Goal: Task Accomplishment & Management: Manage account settings

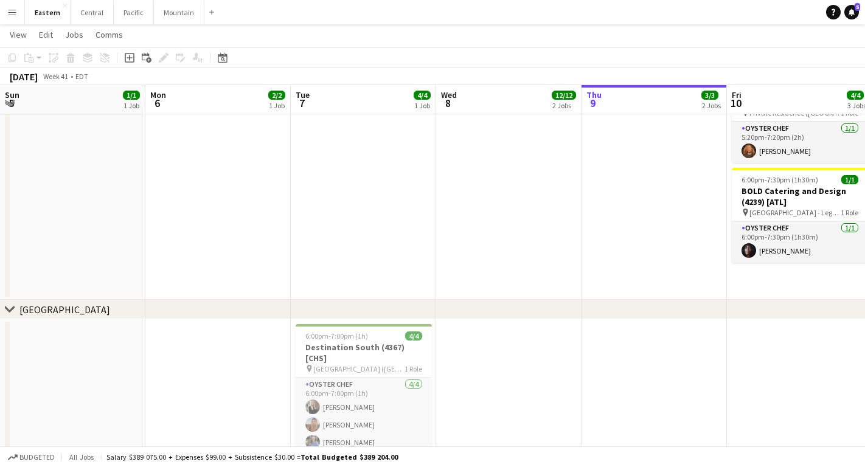
scroll to position [0, 291]
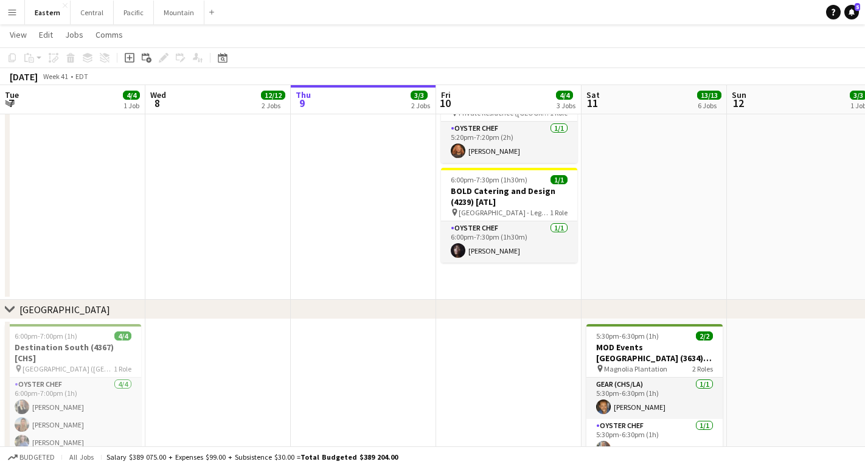
click at [8, 9] on app-icon "Menu" at bounding box center [12, 12] width 10 height 10
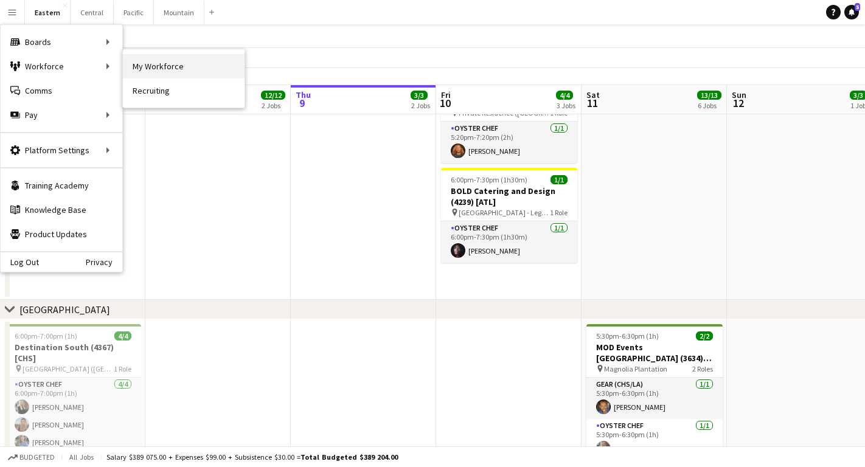
click at [180, 70] on link "My Workforce" at bounding box center [184, 66] width 122 height 24
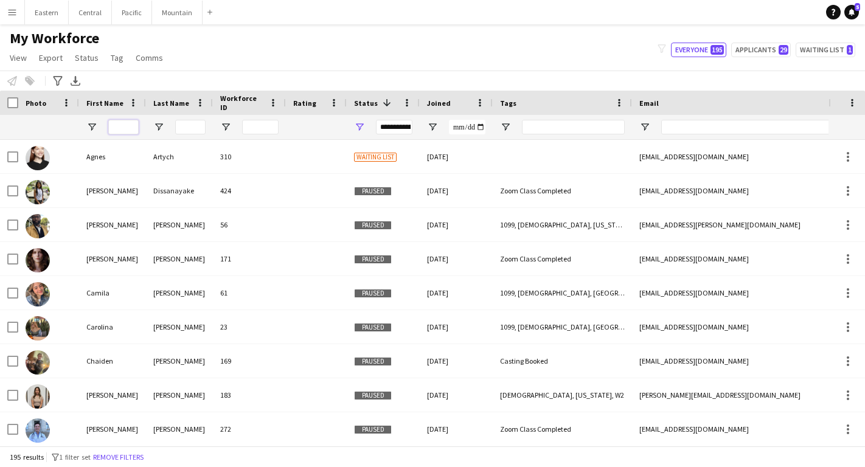
click at [122, 126] on input "First Name Filter Input" at bounding box center [123, 127] width 30 height 15
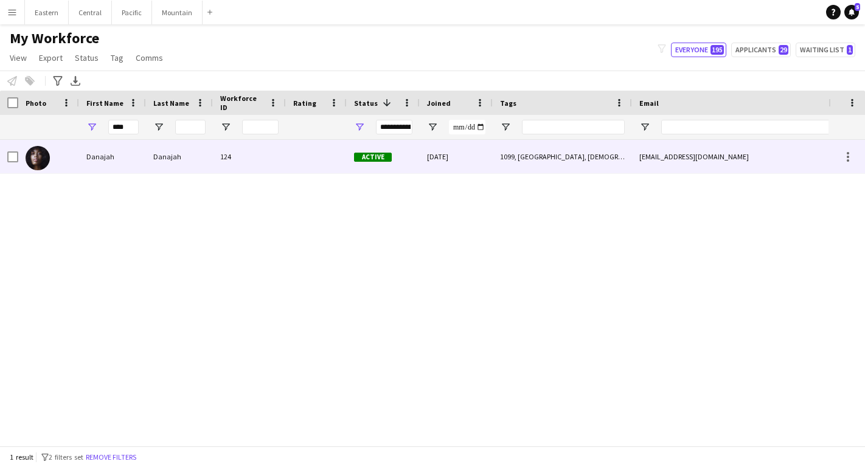
drag, startPoint x: 122, startPoint y: 126, endPoint x: 74, endPoint y: 151, distance: 54.4
click at [74, 151] on div at bounding box center [48, 156] width 61 height 33
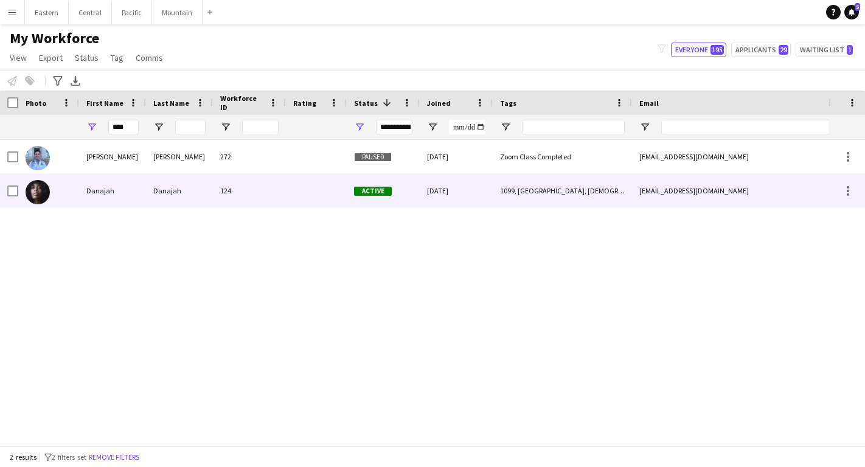
click at [90, 191] on div "Danajah" at bounding box center [112, 190] width 67 height 33
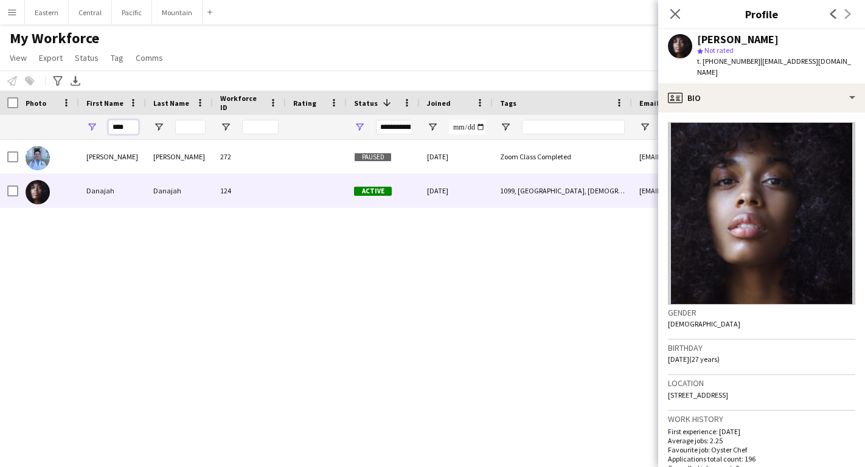
click at [130, 125] on input "****" at bounding box center [123, 127] width 30 height 15
drag, startPoint x: 128, startPoint y: 130, endPoint x: 101, endPoint y: 125, distance: 27.8
click at [101, 125] on div "****" at bounding box center [112, 127] width 67 height 24
drag, startPoint x: 126, startPoint y: 127, endPoint x: 103, endPoint y: 127, distance: 22.5
click at [103, 127] on div "****" at bounding box center [112, 127] width 67 height 24
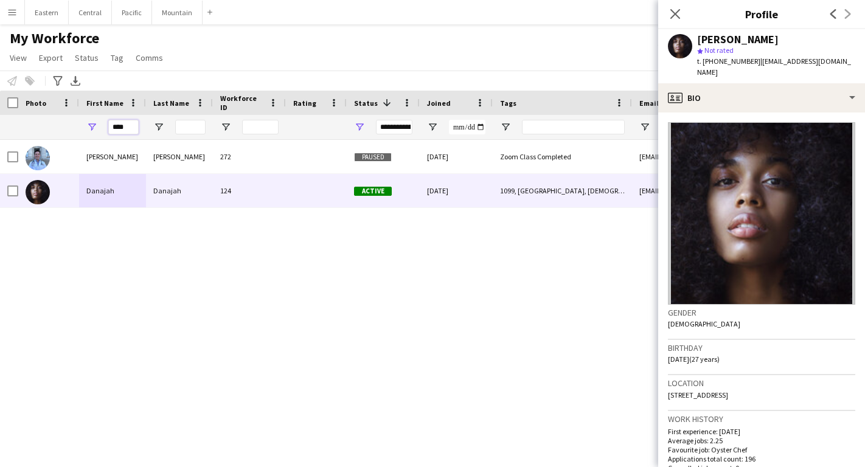
type input "*"
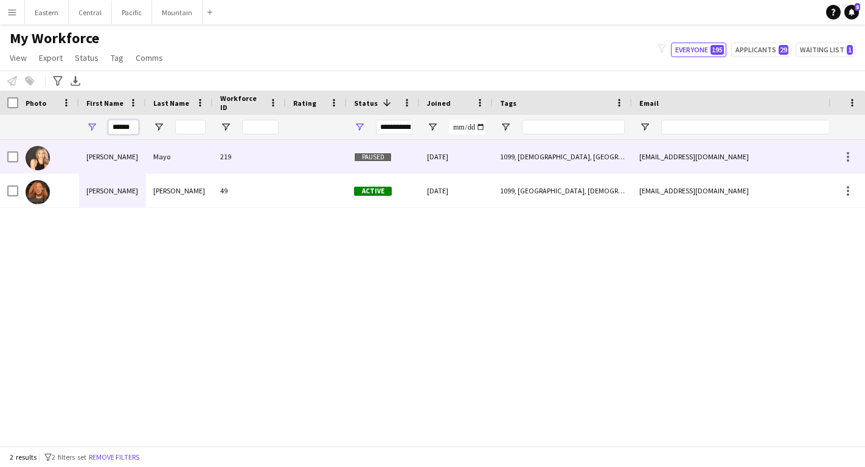
type input "******"
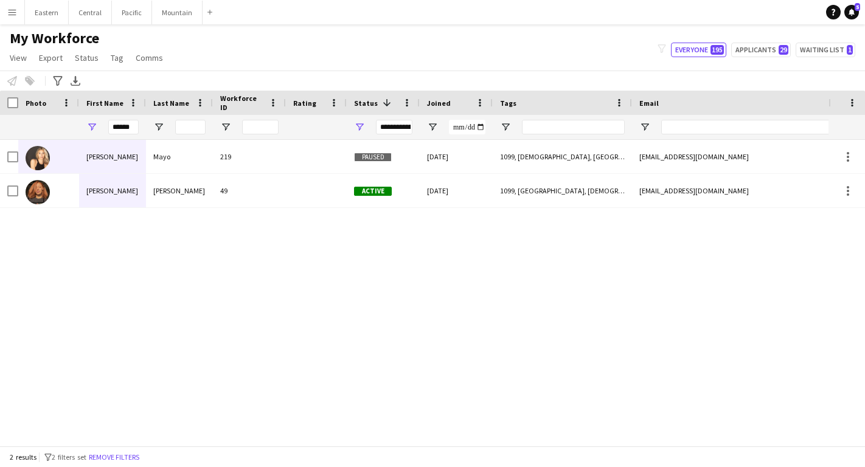
drag, startPoint x: 103, startPoint y: 149, endPoint x: 65, endPoint y: 195, distance: 59.6
click at [65, 195] on div at bounding box center [48, 190] width 61 height 33
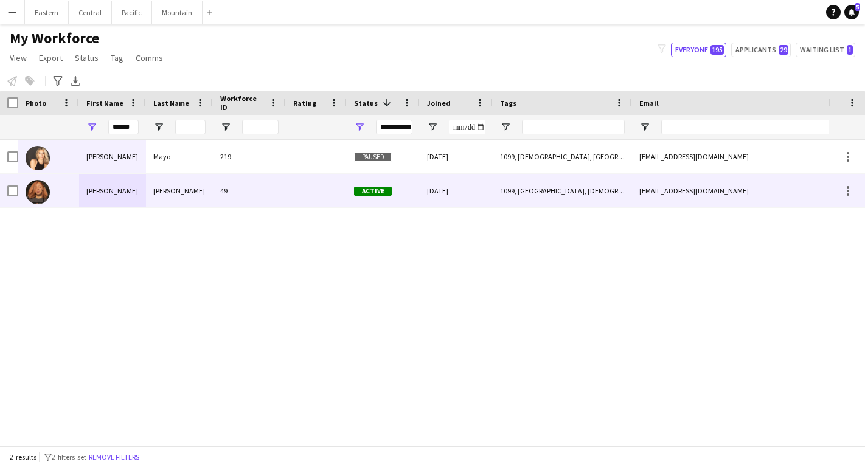
click at [657, 198] on div "skatebrd1@gmail.com" at bounding box center [753, 190] width 243 height 33
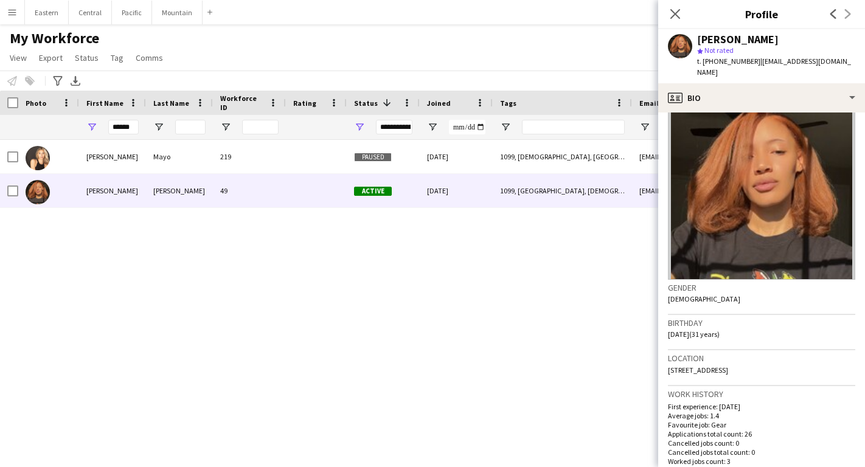
scroll to position [29, 0]
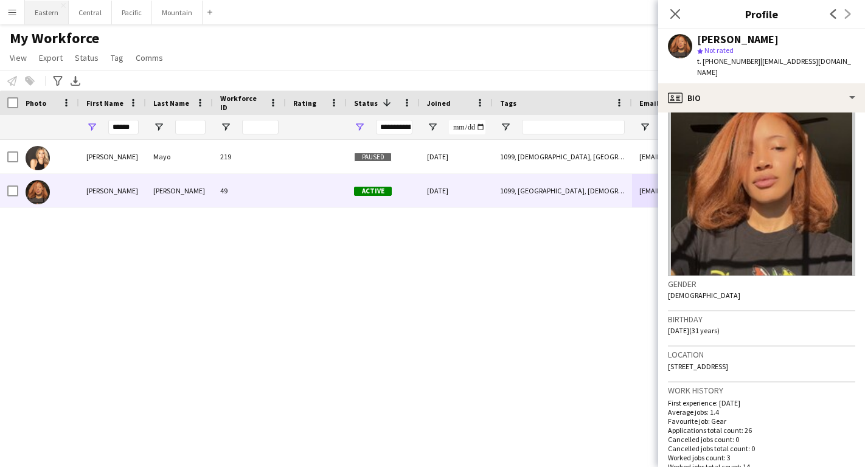
click at [48, 7] on button "Eastern Close" at bounding box center [47, 13] width 44 height 24
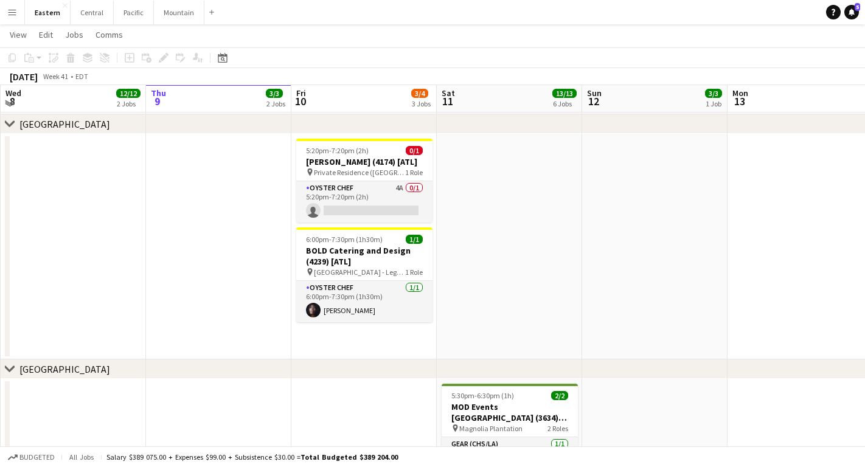
scroll to position [57, 0]
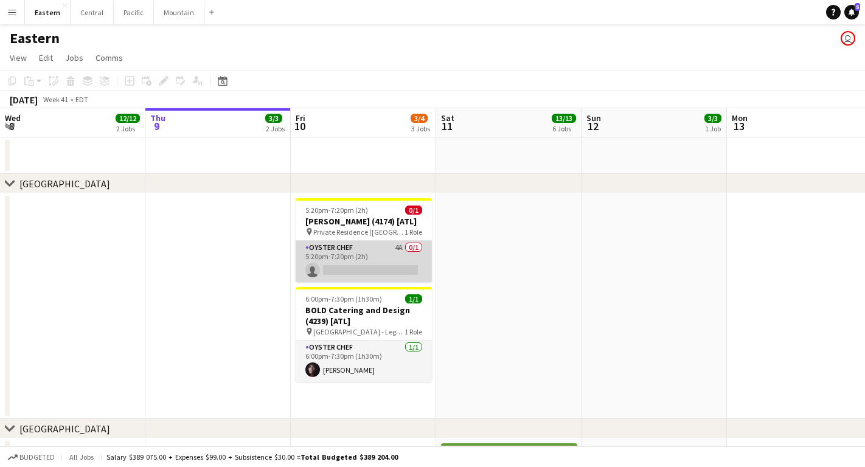
click at [327, 282] on app-card-role "Oyster Chef 4A 0/1 5:20pm-7:20pm (2h) single-neutral-actions" at bounding box center [364, 261] width 136 height 41
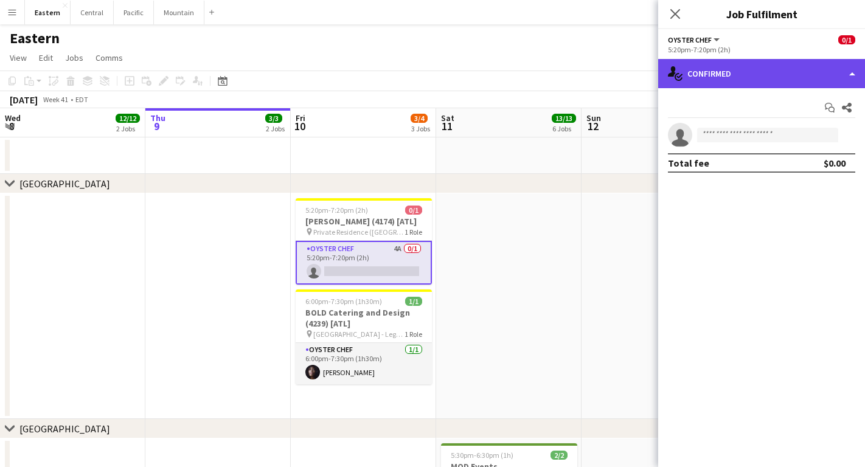
click at [703, 78] on div "single-neutral-actions-check-2 Confirmed" at bounding box center [761, 73] width 207 height 29
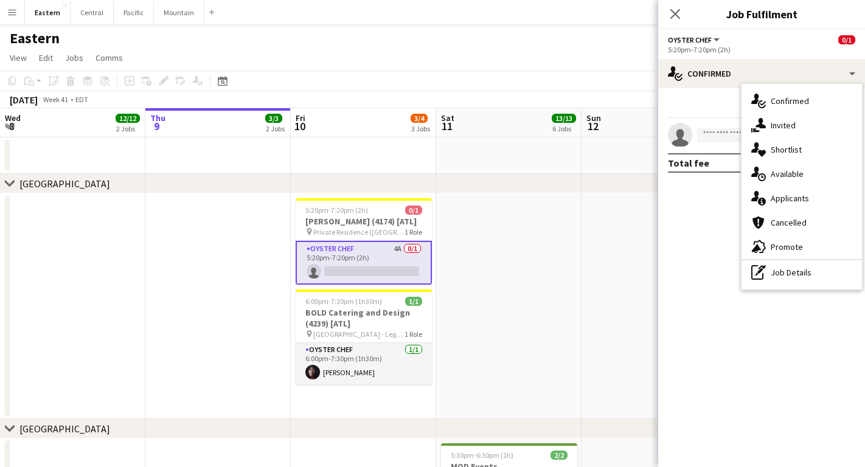
click at [350, 254] on app-card-role "Oyster Chef 4A 0/1 5:20pm-7:20pm (2h) single-neutral-actions" at bounding box center [364, 263] width 136 height 44
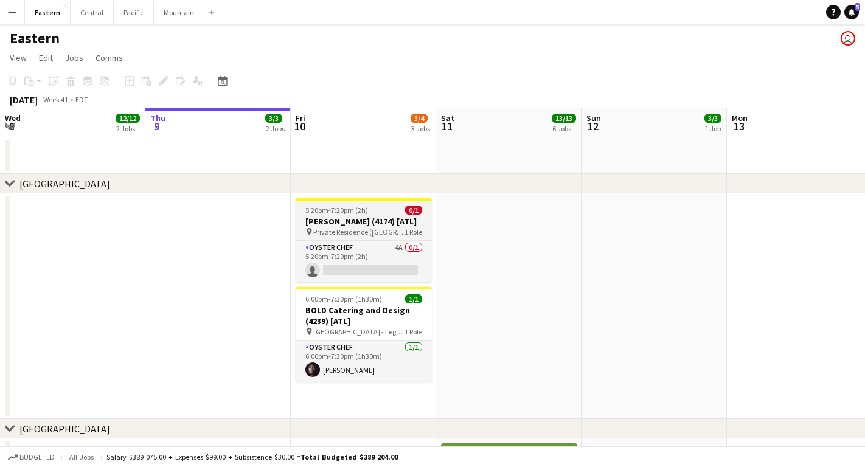
click at [350, 226] on h3 "[PERSON_NAME] (4174) [ATL]" at bounding box center [364, 221] width 136 height 11
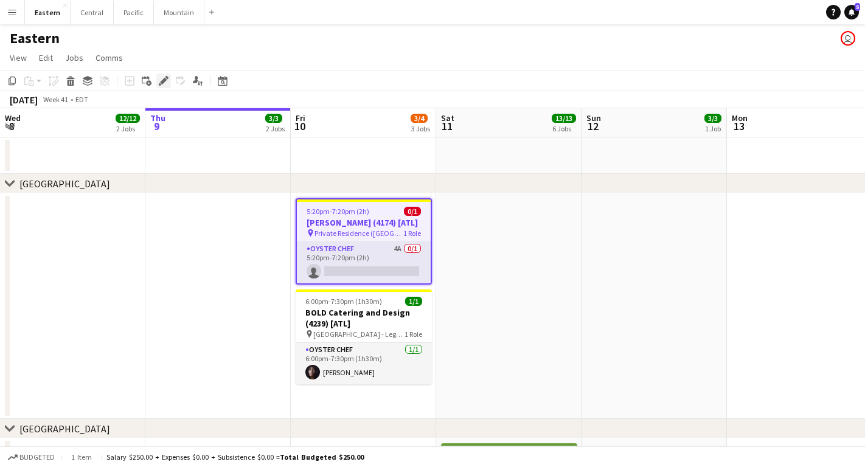
click at [165, 74] on div "Edit" at bounding box center [163, 81] width 15 height 15
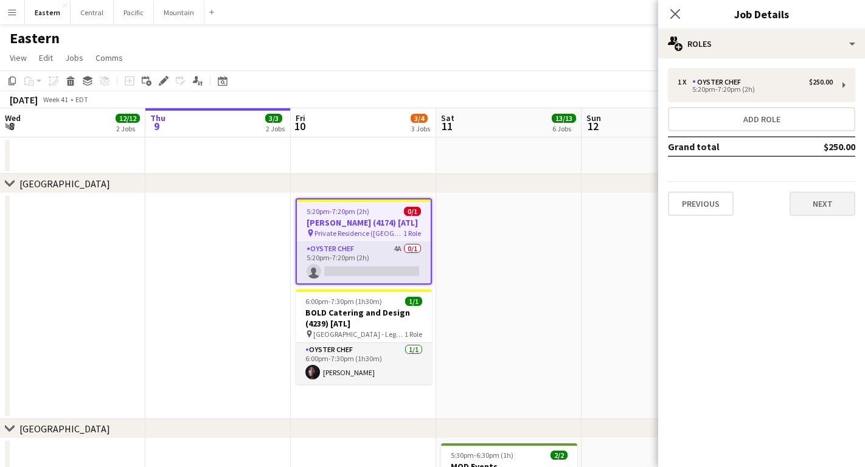
click at [825, 199] on button "Next" at bounding box center [822, 204] width 66 height 24
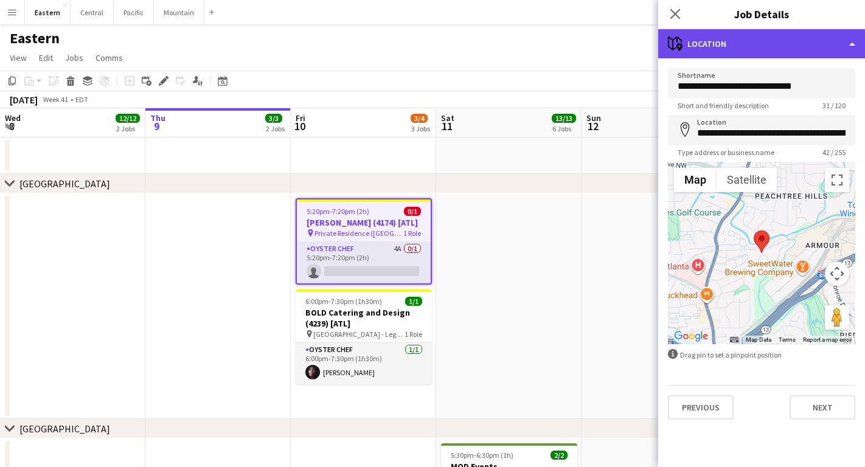
click at [764, 38] on div "maps-pin-1 Location" at bounding box center [761, 43] width 207 height 29
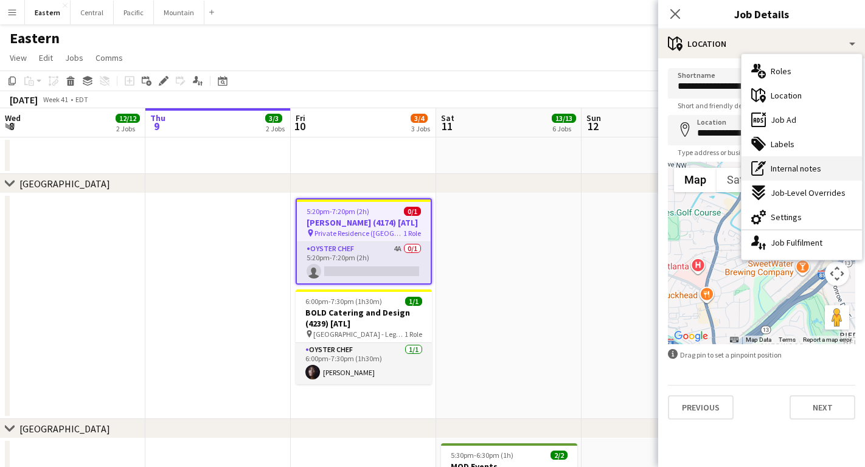
click at [770, 168] on div "pen-write Internal notes" at bounding box center [801, 168] width 120 height 24
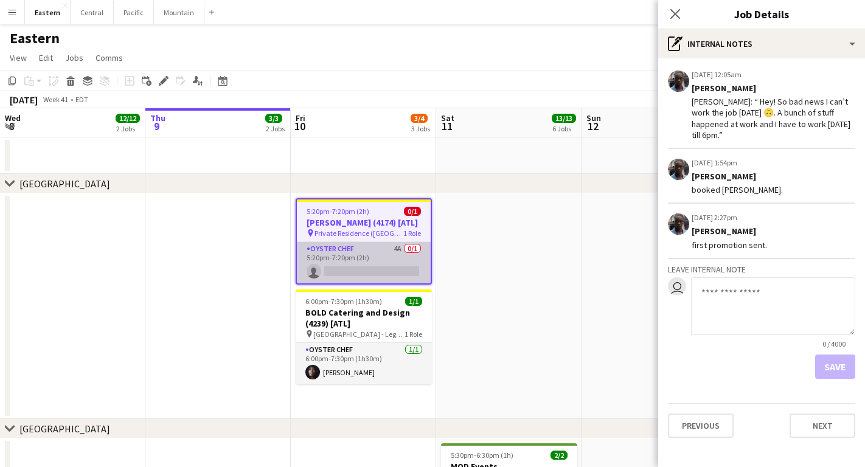
click at [400, 273] on app-card-role "Oyster Chef 4A 0/1 5:20pm-7:20pm (2h) single-neutral-actions" at bounding box center [364, 262] width 134 height 41
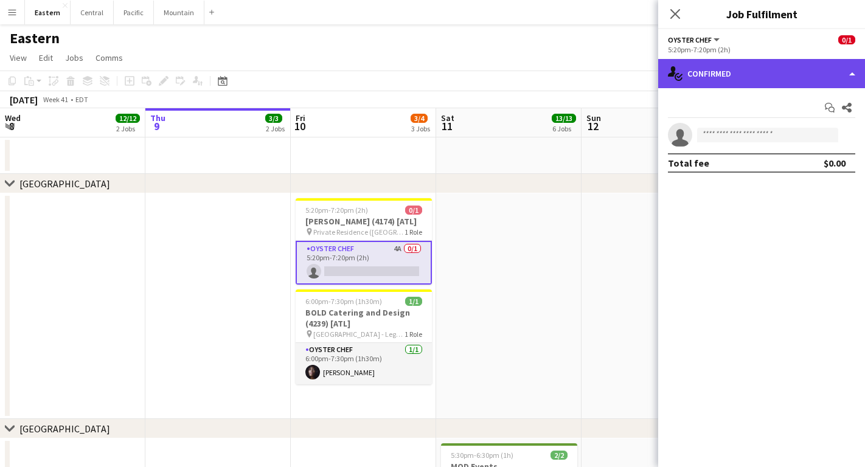
click at [755, 74] on div "single-neutral-actions-check-2 Confirmed" at bounding box center [761, 73] width 207 height 29
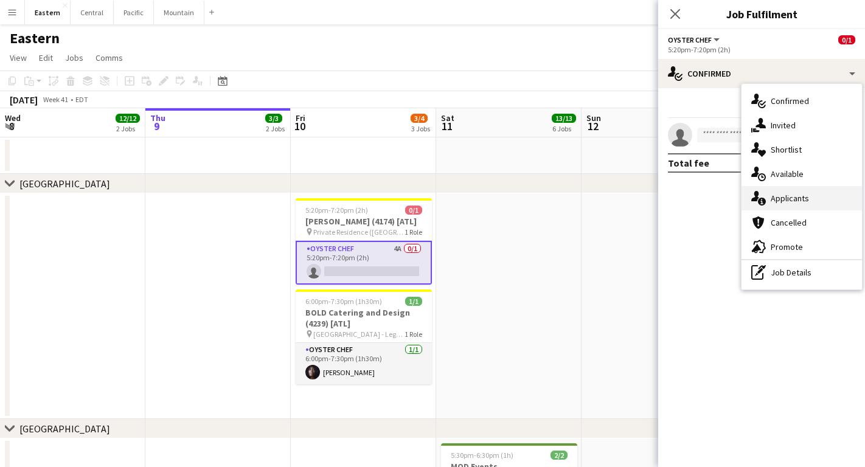
click at [792, 199] on span "Applicants" at bounding box center [789, 198] width 38 height 11
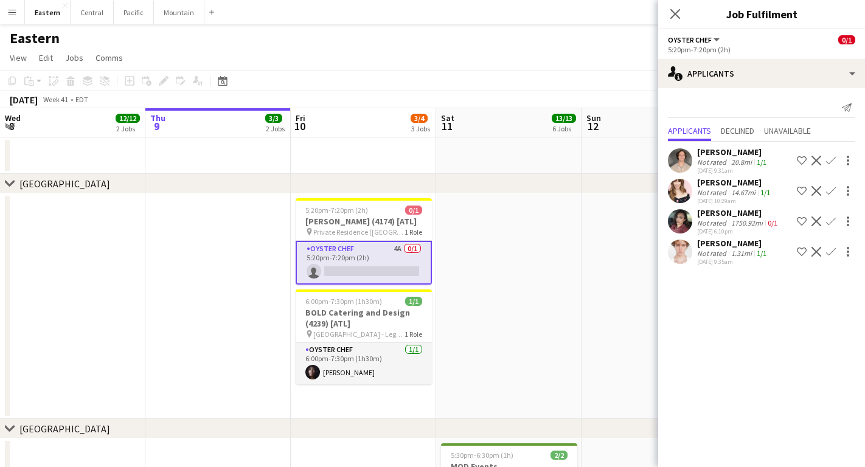
scroll to position [0, 290]
click at [512, 319] on app-date-cell at bounding box center [509, 306] width 145 height 226
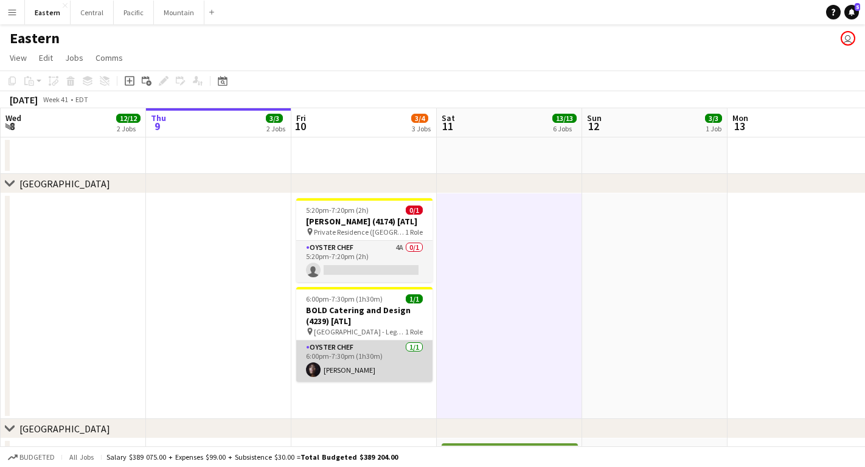
click at [368, 377] on app-card-role "Oyster Chef [DATE] 6:00pm-7:30pm (1h30m) [PERSON_NAME]" at bounding box center [364, 361] width 136 height 41
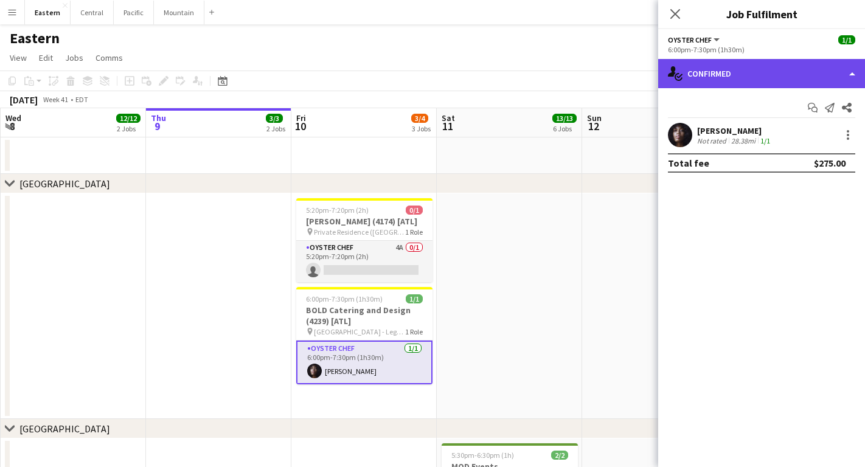
click at [722, 73] on div "single-neutral-actions-check-2 Confirmed" at bounding box center [761, 73] width 207 height 29
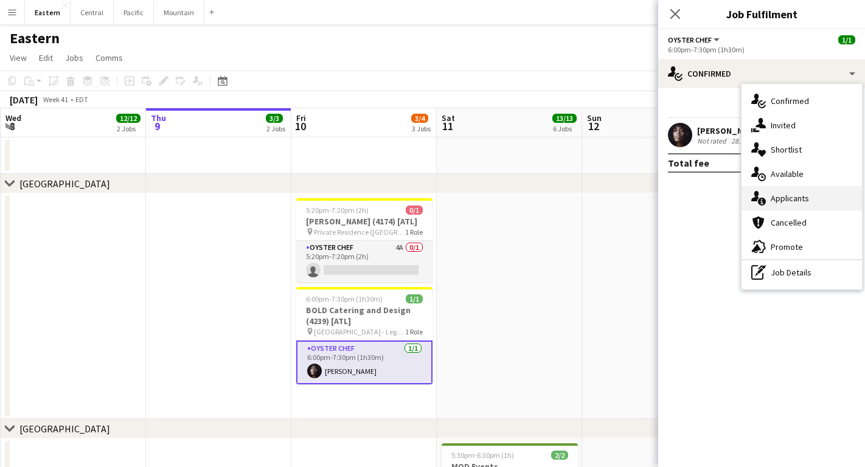
click at [789, 194] on span "Applicants" at bounding box center [789, 198] width 38 height 11
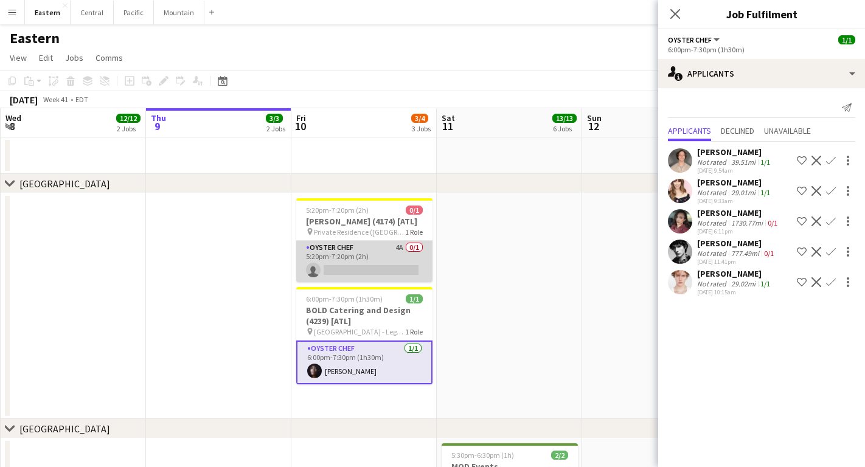
click at [367, 271] on app-card-role "Oyster Chef 4A 0/1 5:20pm-7:20pm (2h) single-neutral-actions" at bounding box center [364, 261] width 136 height 41
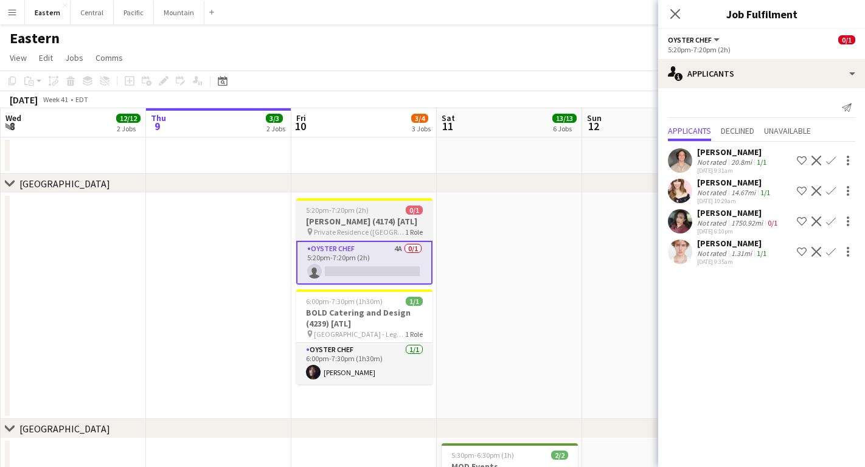
click at [322, 227] on h3 "[PERSON_NAME] (4174) [ATL]" at bounding box center [364, 221] width 136 height 11
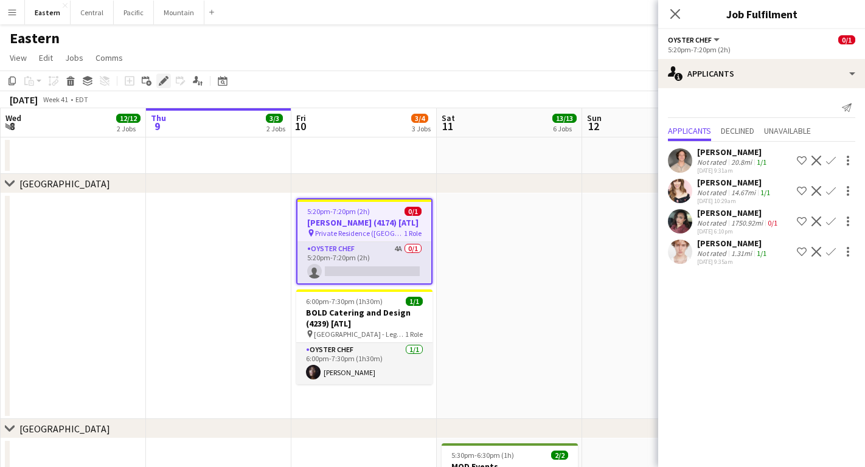
click at [167, 75] on div "Edit" at bounding box center [163, 81] width 15 height 15
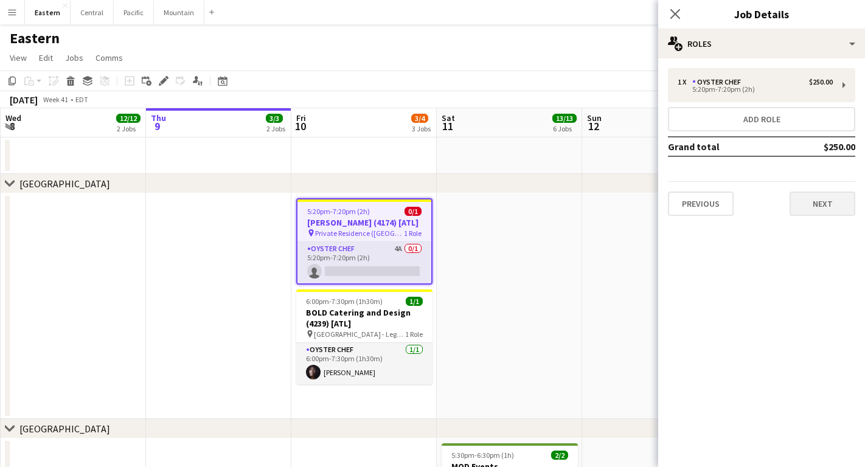
click at [822, 205] on button "Next" at bounding box center [822, 204] width 66 height 24
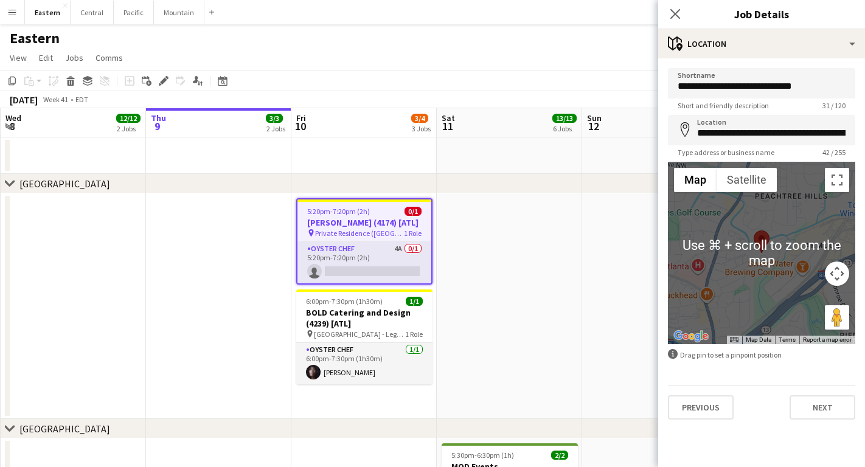
scroll to position [0, 0]
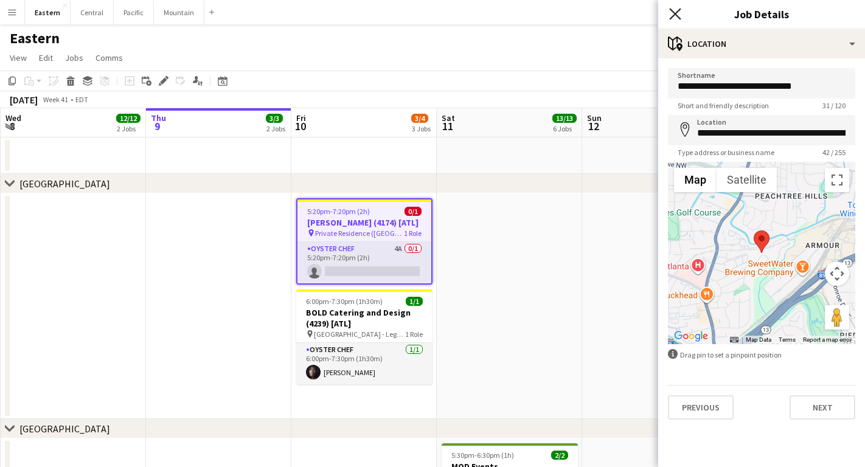
click at [673, 18] on icon "Close pop-in" at bounding box center [675, 14] width 12 height 12
